Goal: Task Accomplishment & Management: Manage account settings

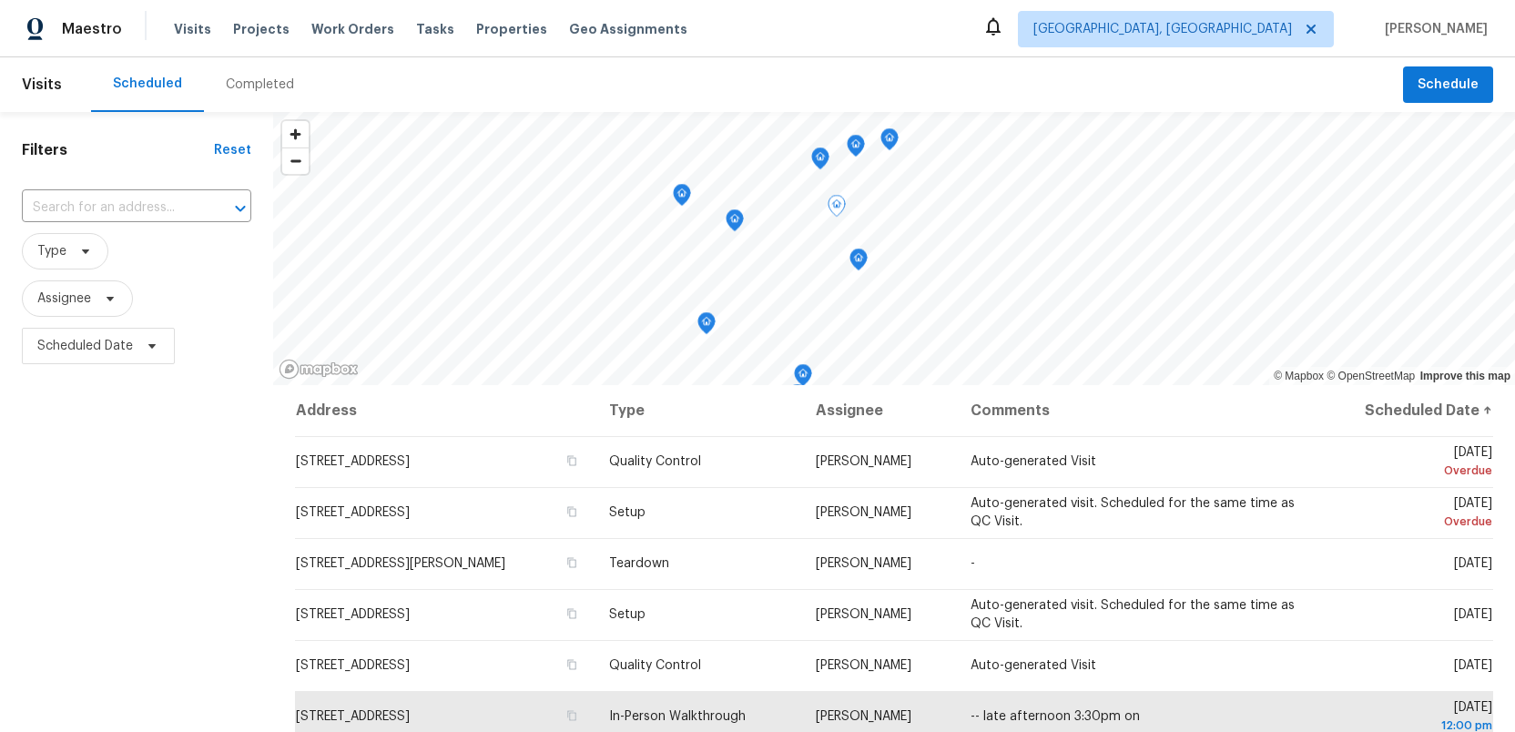
scroll to position [143, 0]
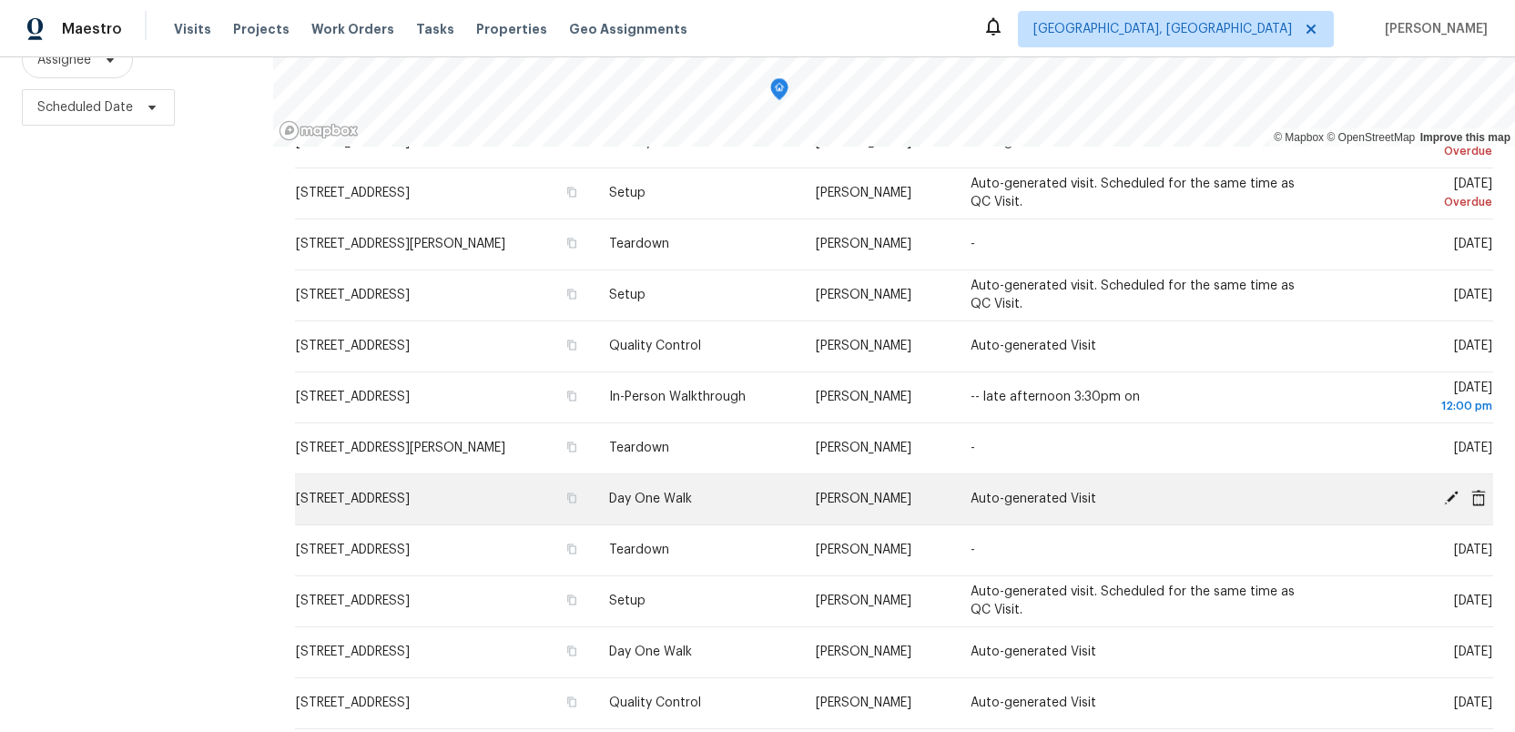
scroll to position [143, 0]
